Goal: Find contact information: Find contact information

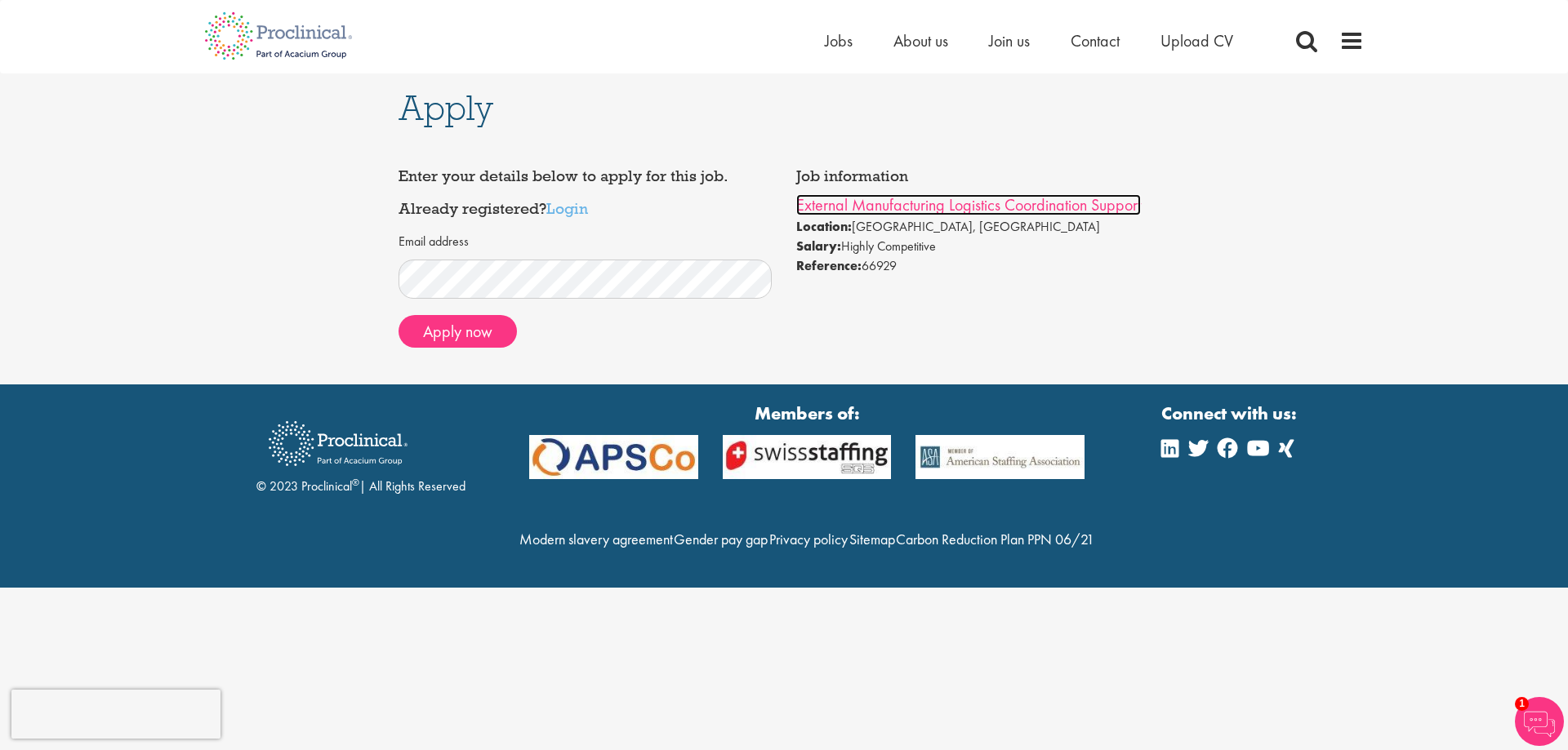
click at [858, 209] on link "External Manufacturing Logistics Coordination Support" at bounding box center [968, 205] width 345 height 21
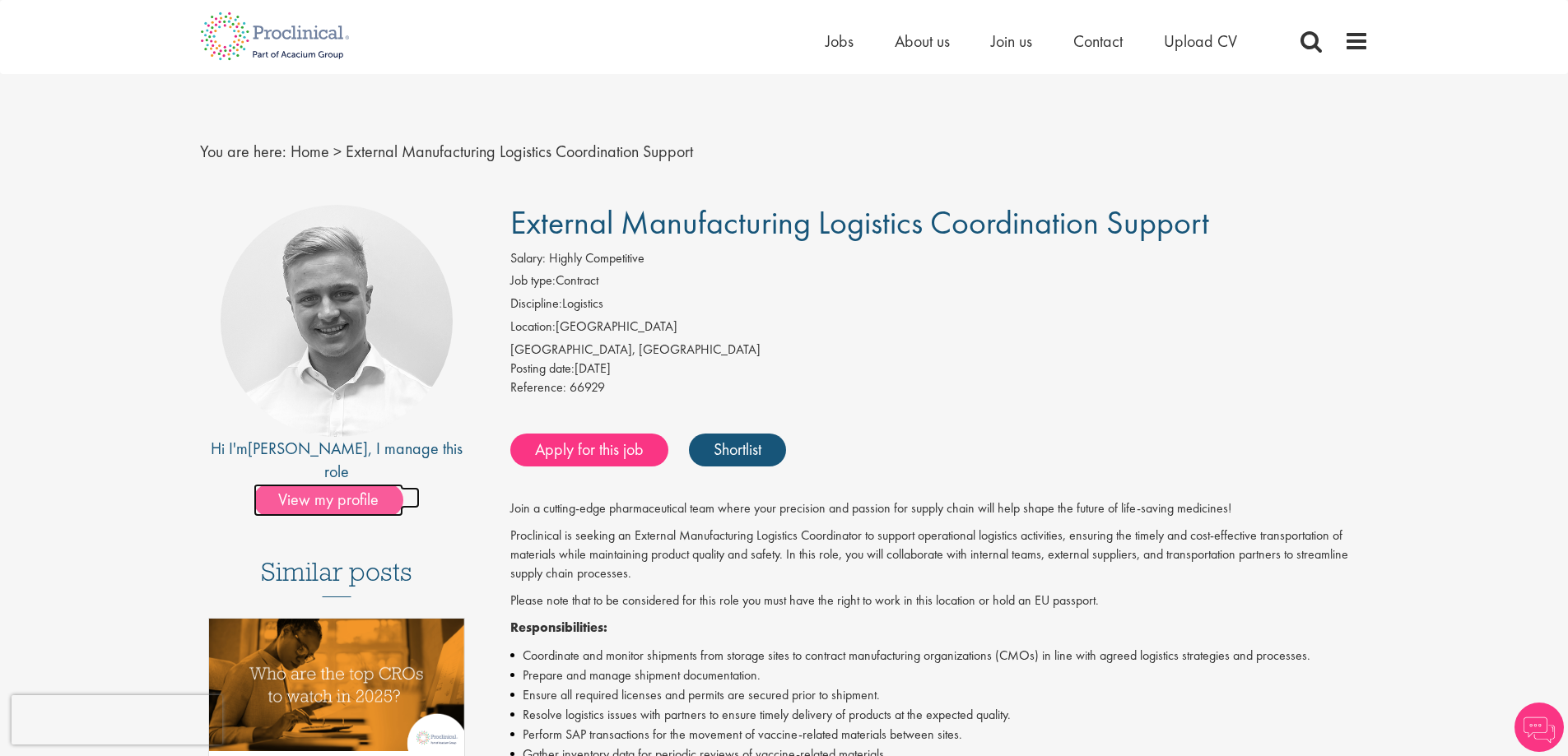
click at [307, 484] on span "View my profile" at bounding box center [329, 500] width 150 height 32
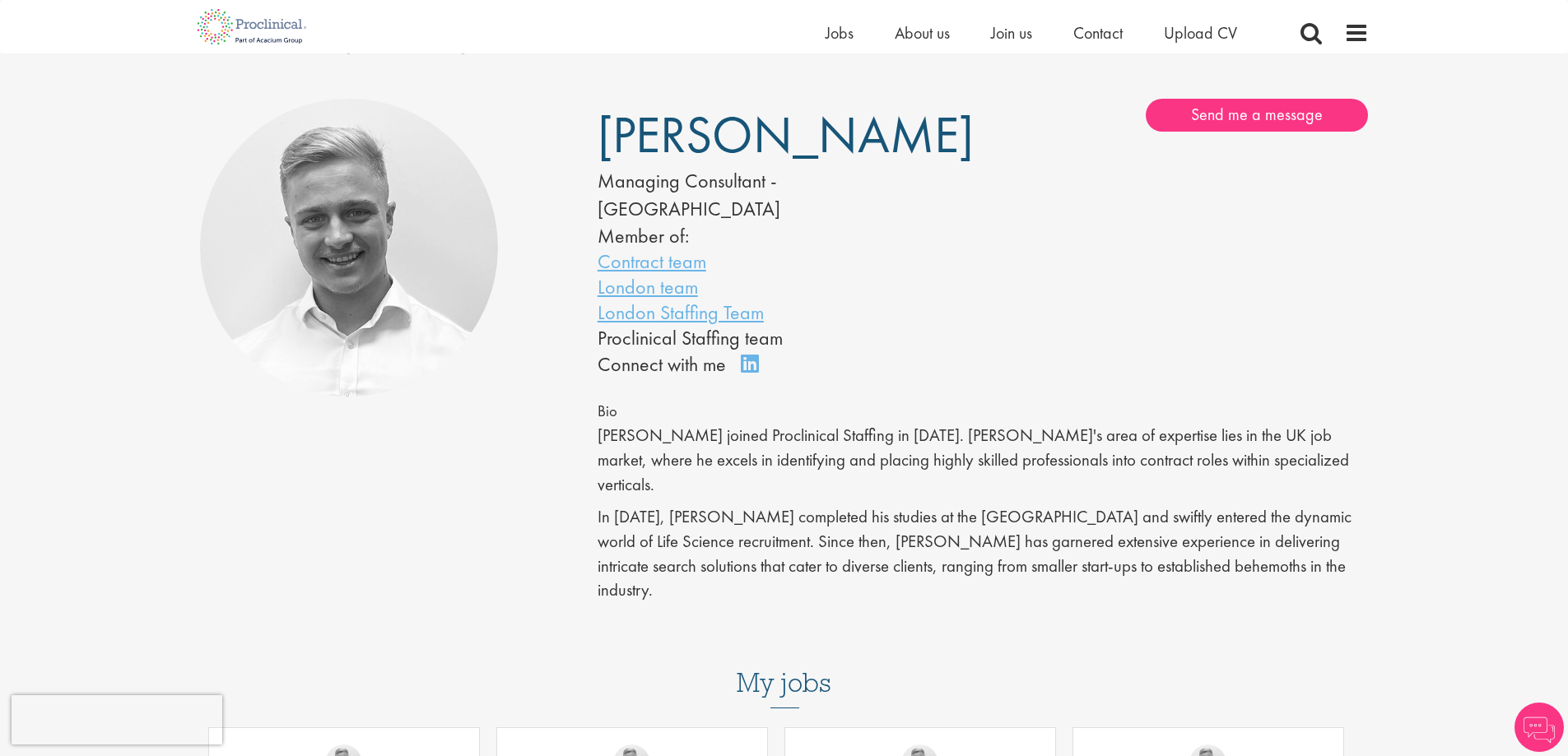
scroll to position [83, 0]
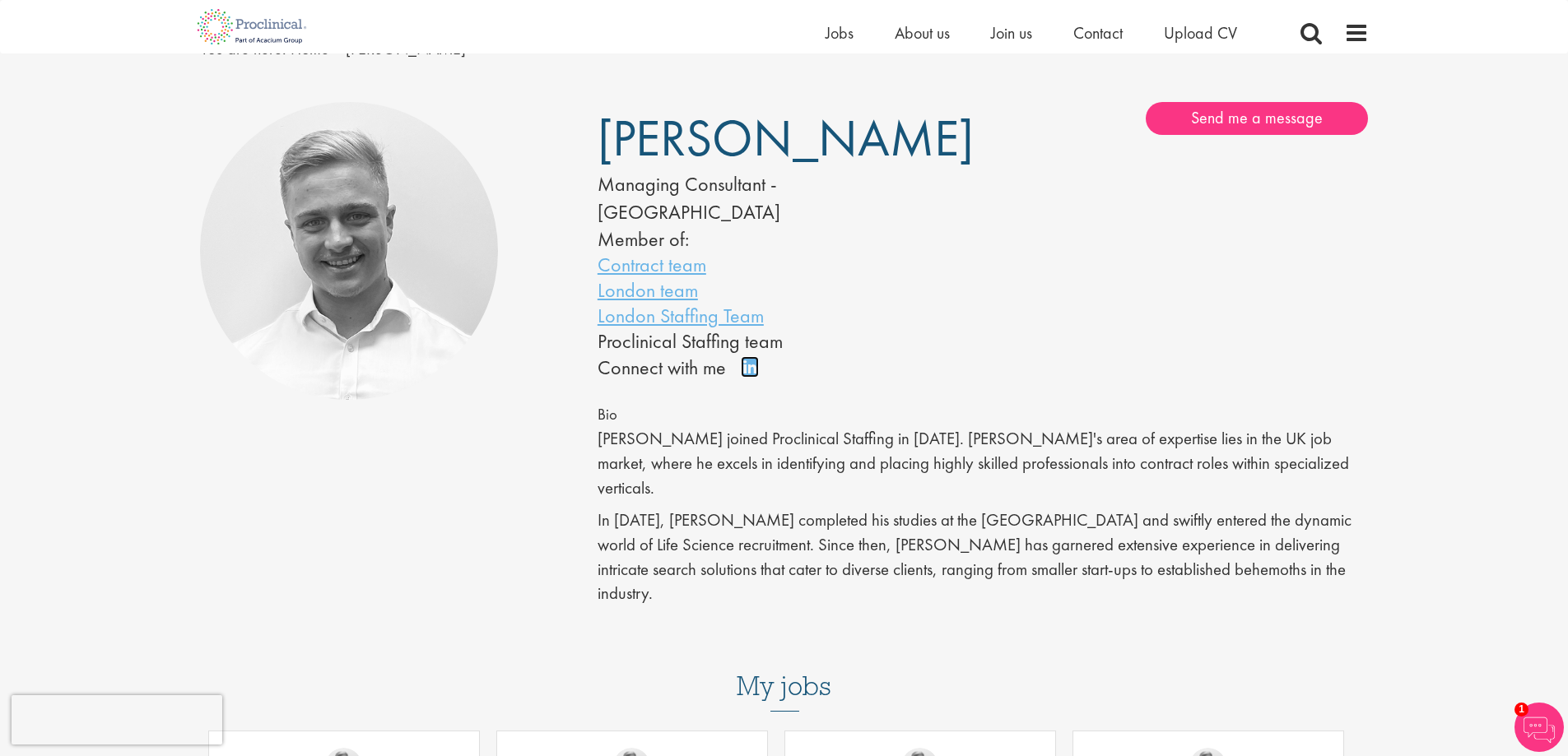
click at [746, 374] on link "Connect on LinkedIn" at bounding box center [755, 374] width 29 height 0
